Goal: Check status: Check status

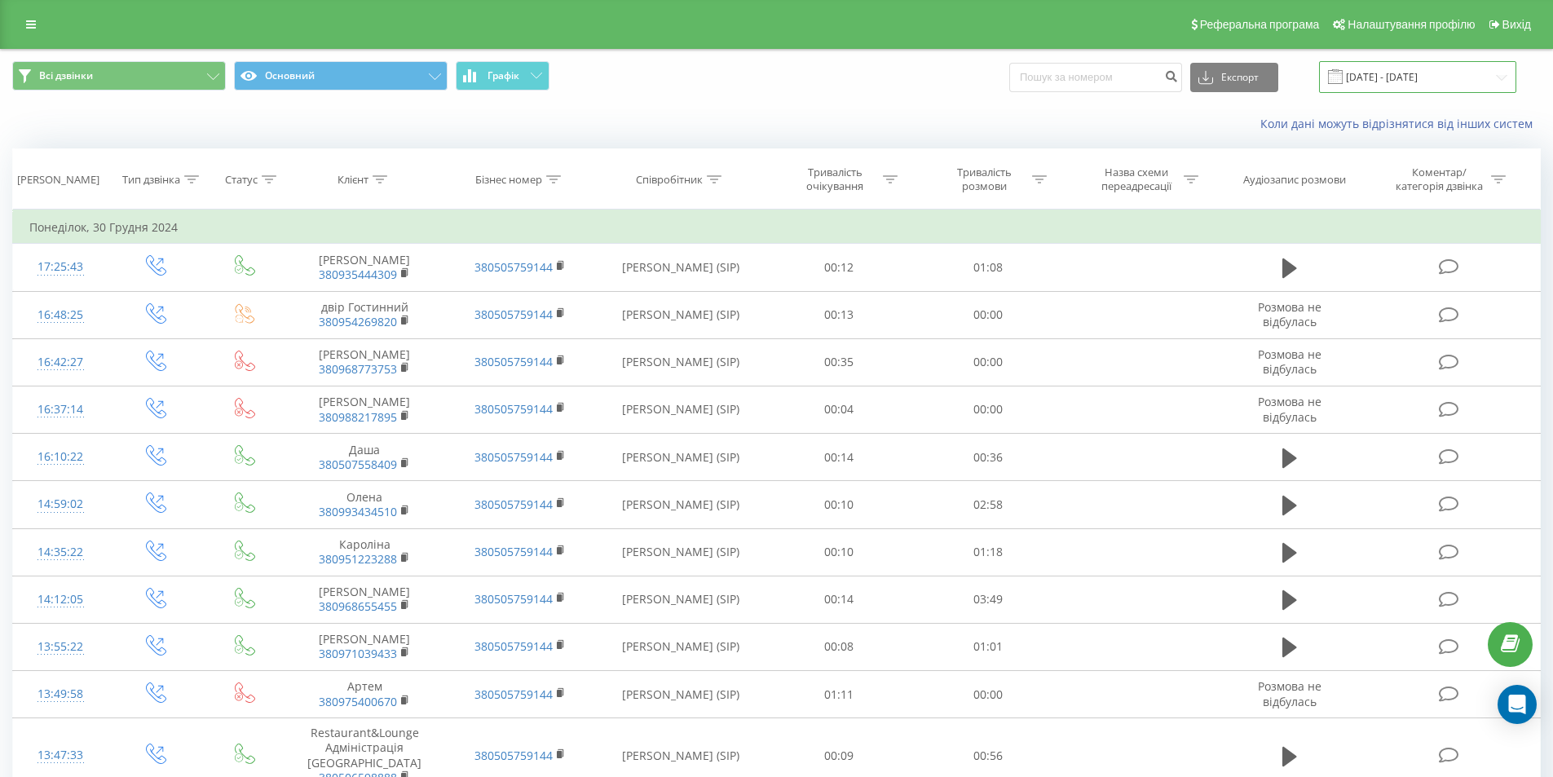
click at [1432, 71] on input "[DATE] - [DATE]" at bounding box center [1417, 77] width 197 height 32
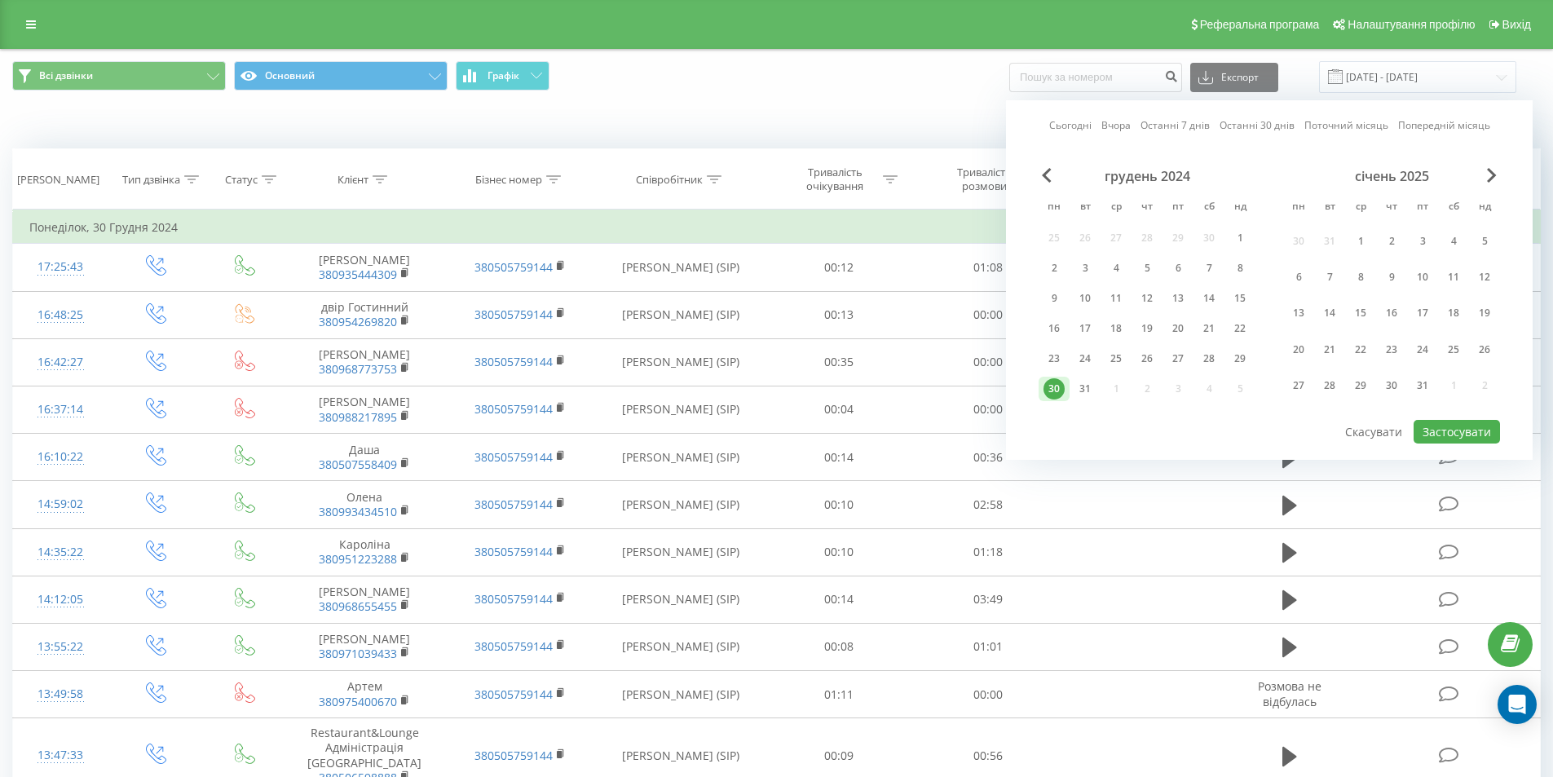
click at [1074, 122] on link "Сьогодні" at bounding box center [1070, 124] width 42 height 15
drag, startPoint x: 1468, startPoint y: 436, endPoint x: 1458, endPoint y: 435, distance: 9.8
click at [1465, 436] on button "Застосувати" at bounding box center [1457, 432] width 86 height 24
type input "[DATE] - [DATE]"
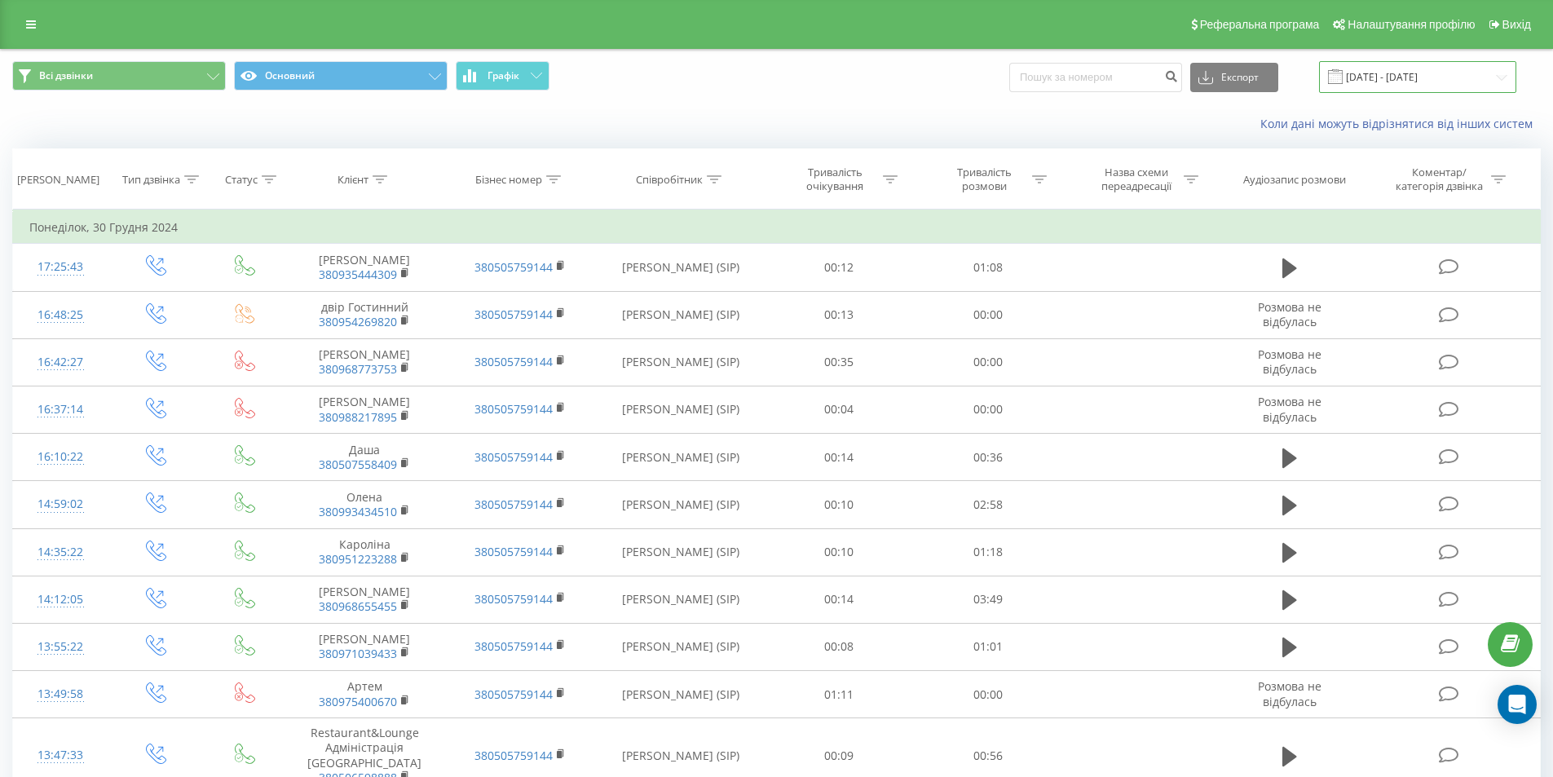
click at [1405, 82] on input "[DATE] - [DATE]" at bounding box center [1417, 77] width 197 height 32
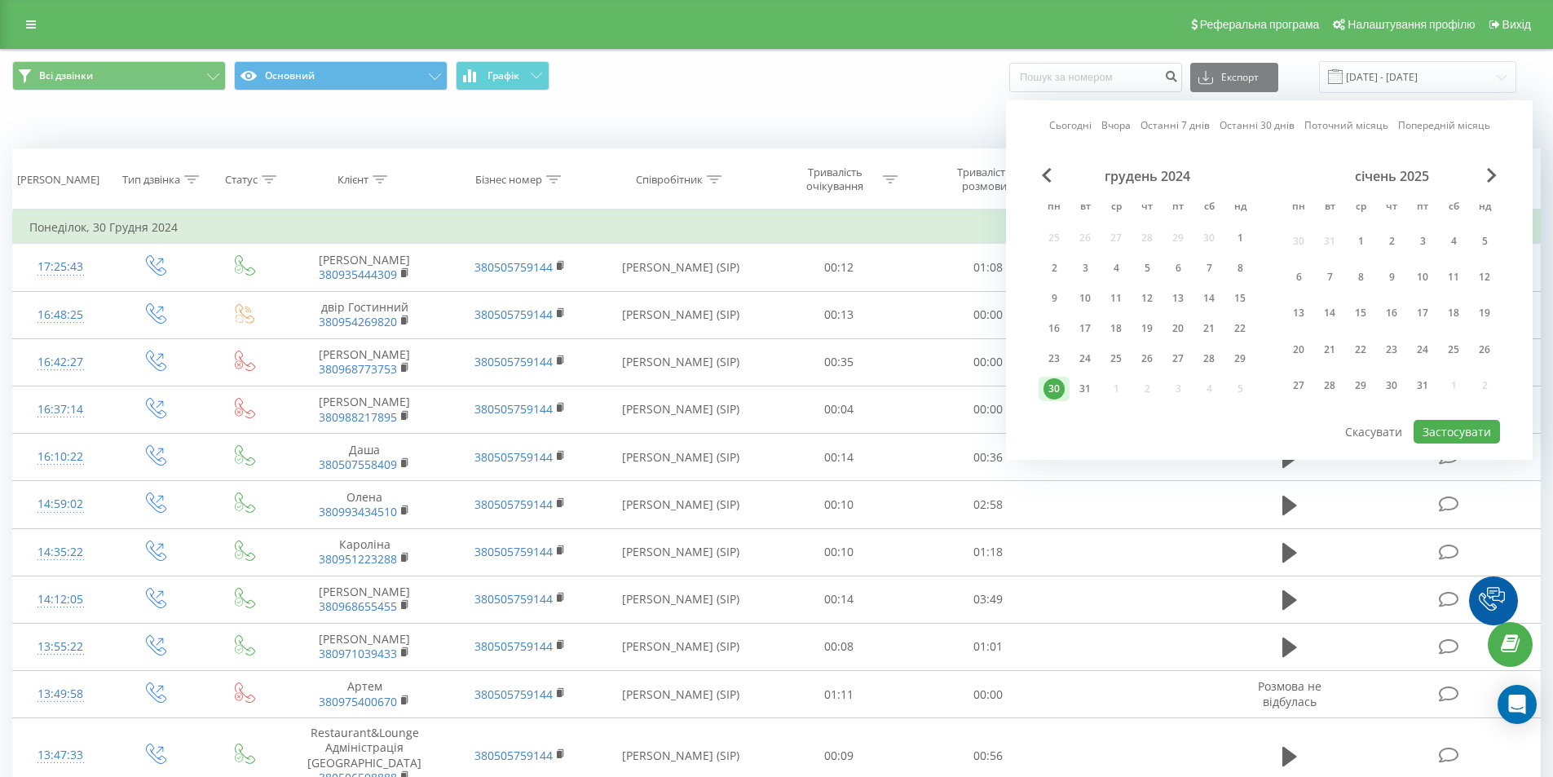
click at [1065, 130] on link "Сьогодні" at bounding box center [1070, 124] width 42 height 15
click at [1459, 429] on button "Застосувати" at bounding box center [1457, 432] width 86 height 24
type input "[DATE] - [DATE]"
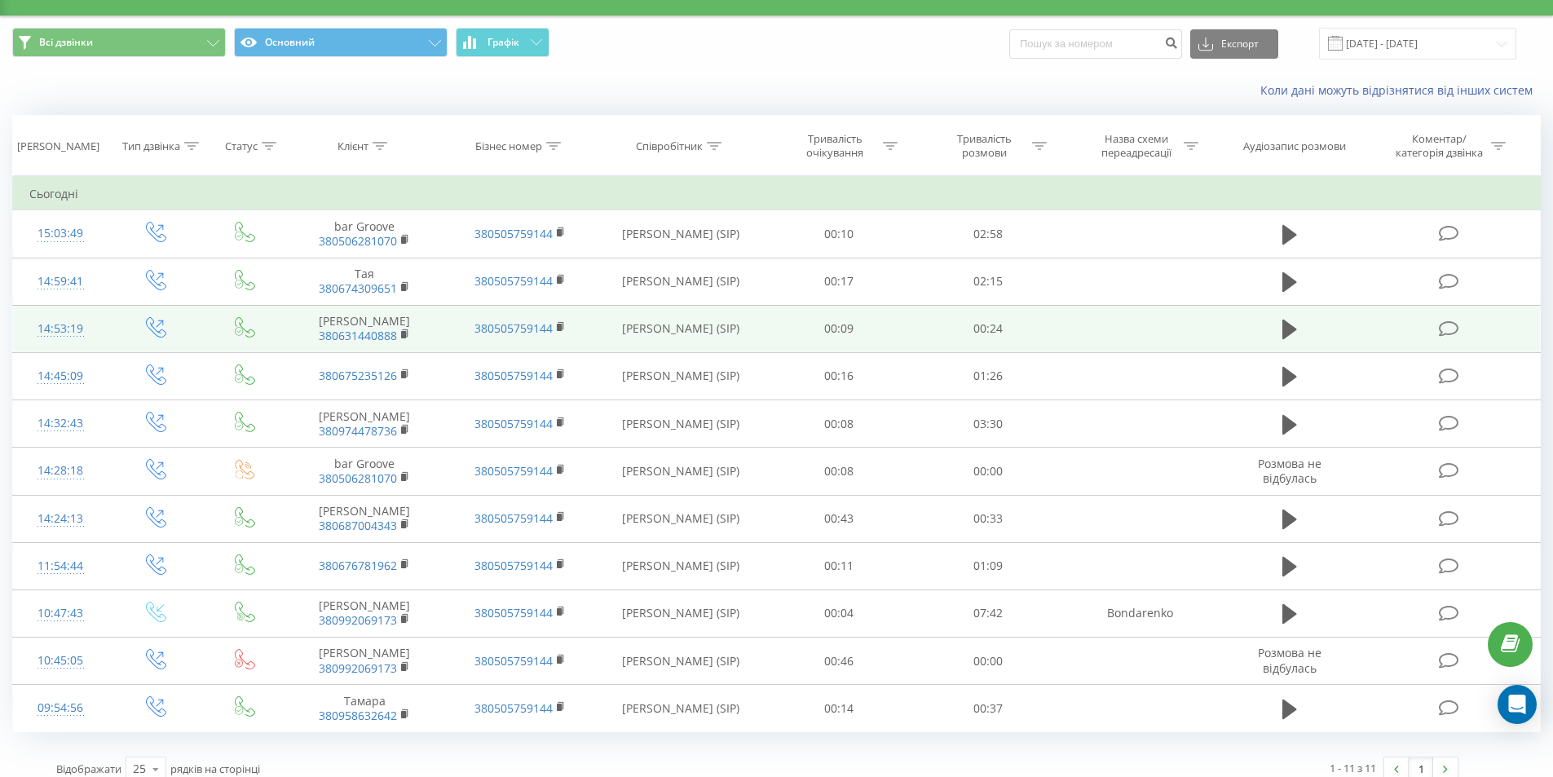
scroll to position [50, 0]
